Goal: Task Accomplishment & Management: Manage account settings

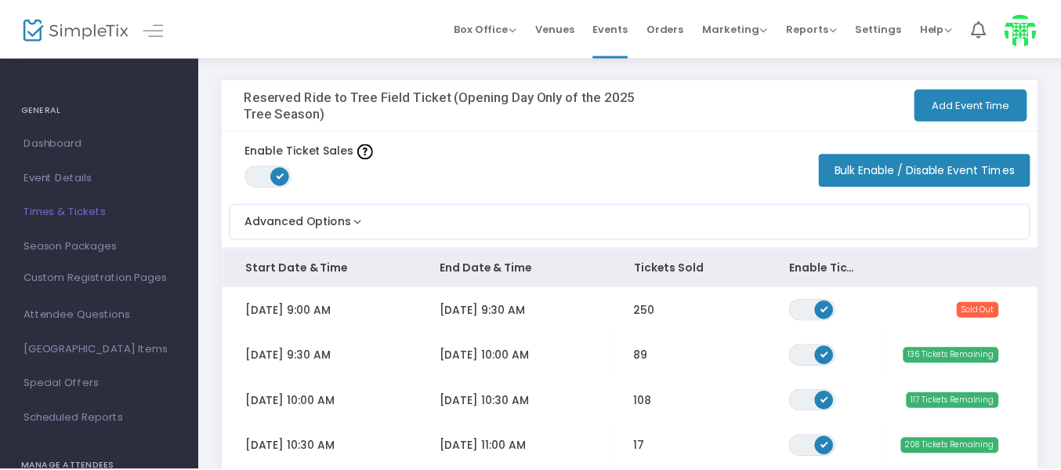
scroll to position [235, 0]
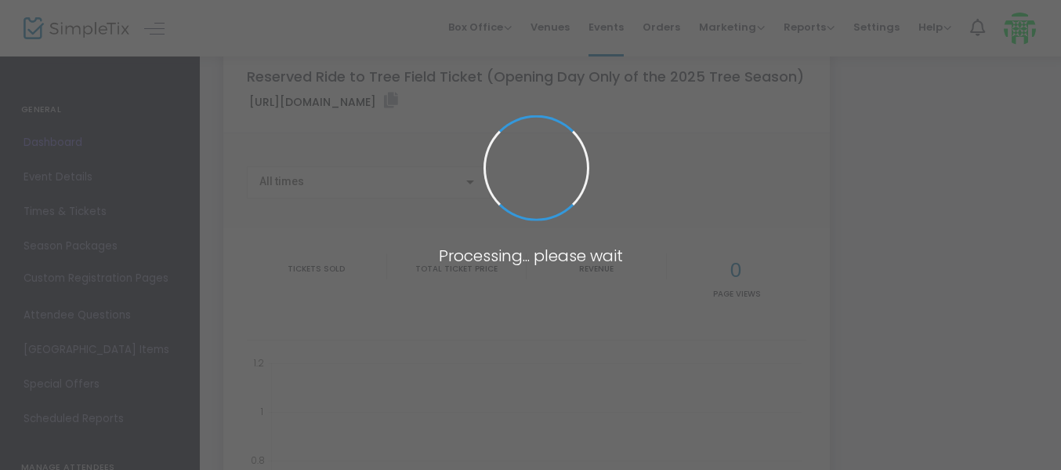
type input "[URL][DOMAIN_NAME]"
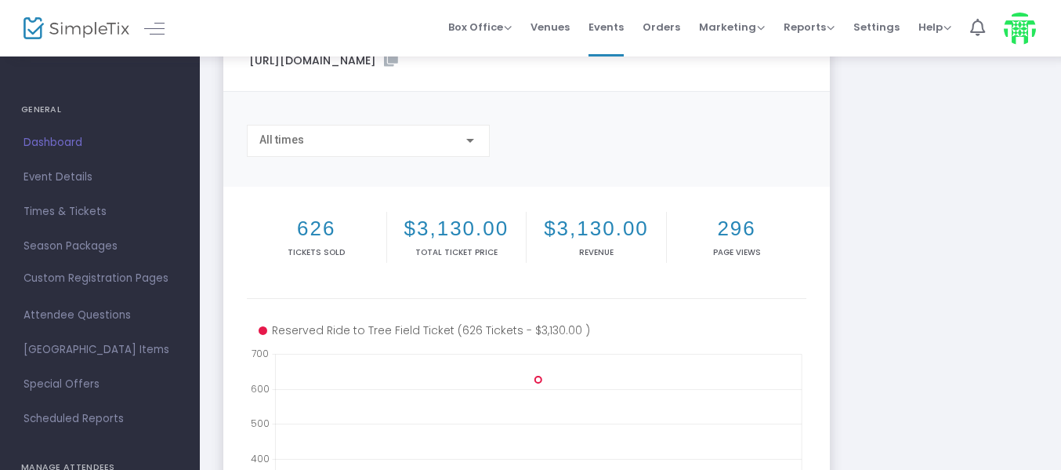
scroll to position [314, 0]
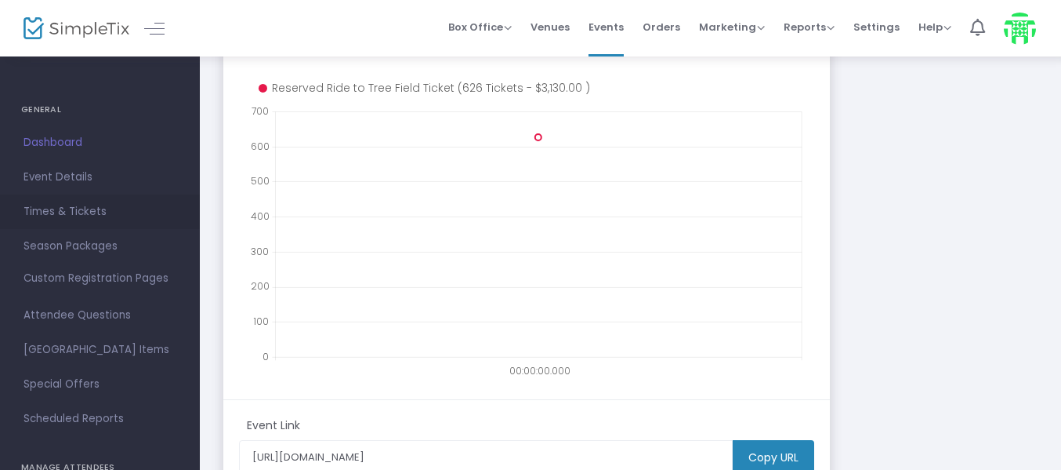
click at [82, 209] on span "Times & Tickets" at bounding box center [100, 211] width 153 height 20
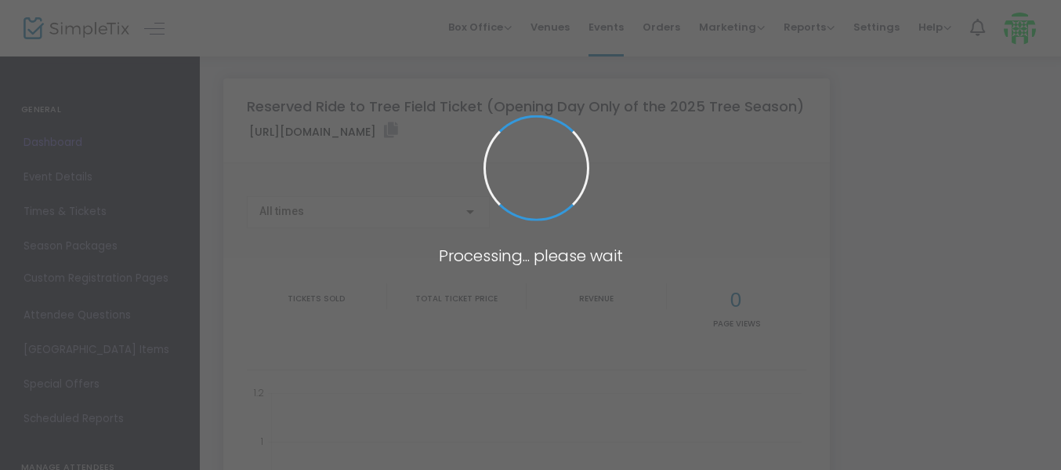
type input "[URL][DOMAIN_NAME]"
